Goal: Find specific page/section

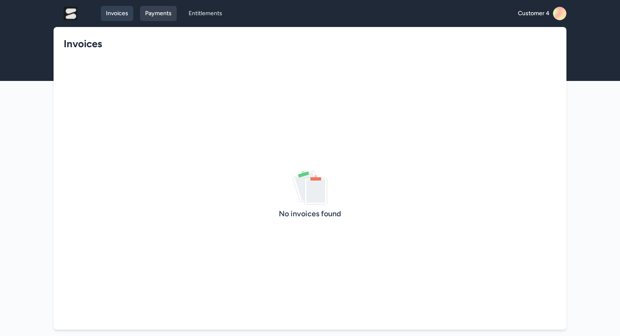
click at [166, 16] on link "Payments" at bounding box center [158, 13] width 37 height 15
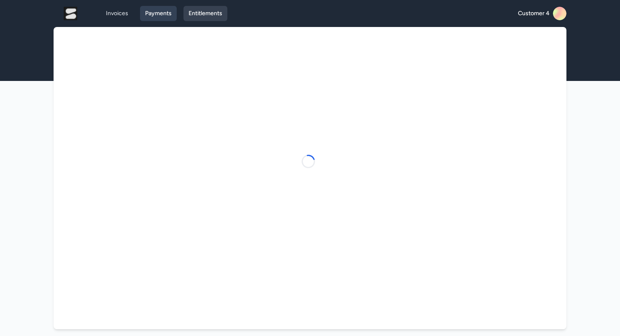
click at [193, 16] on link "Entitlements" at bounding box center [206, 13] width 44 height 15
